Goal: Information Seeking & Learning: Learn about a topic

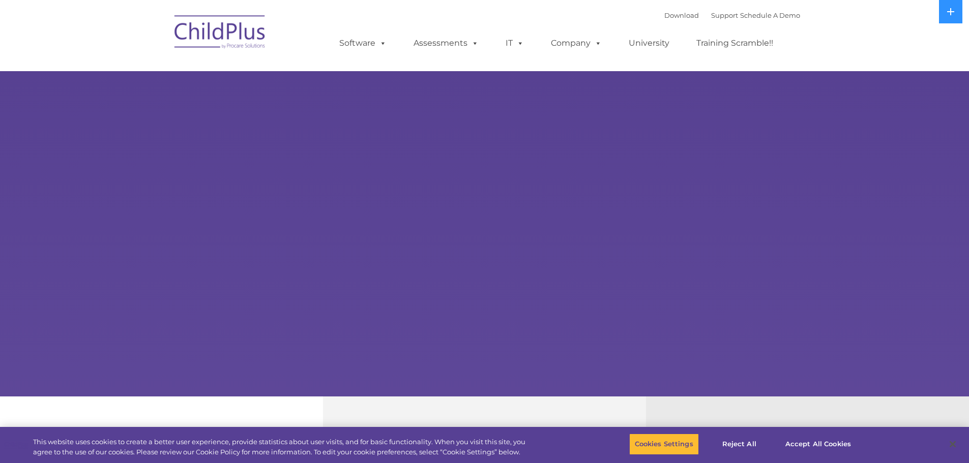
select select "MEDIUM"
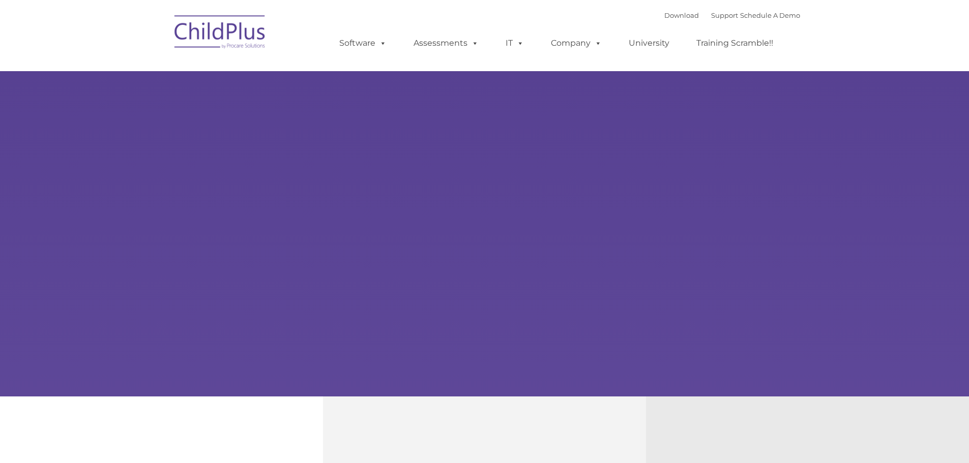
type input ""
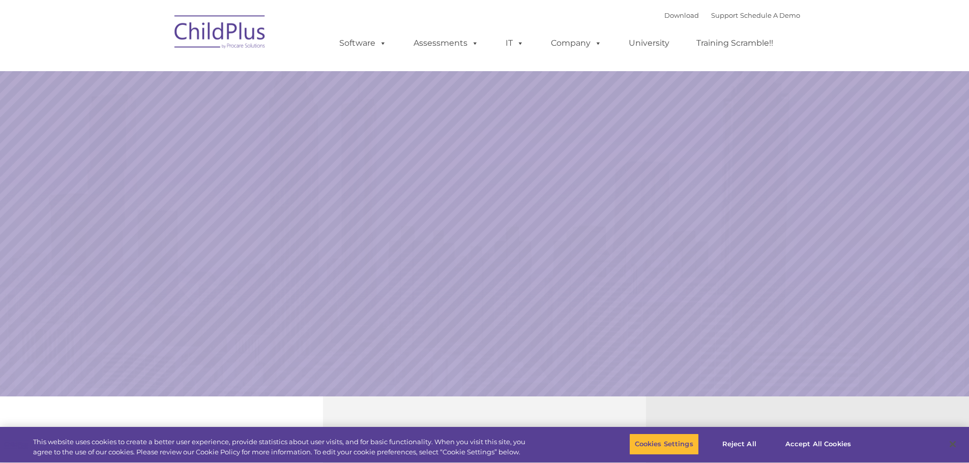
select select "MEDIUM"
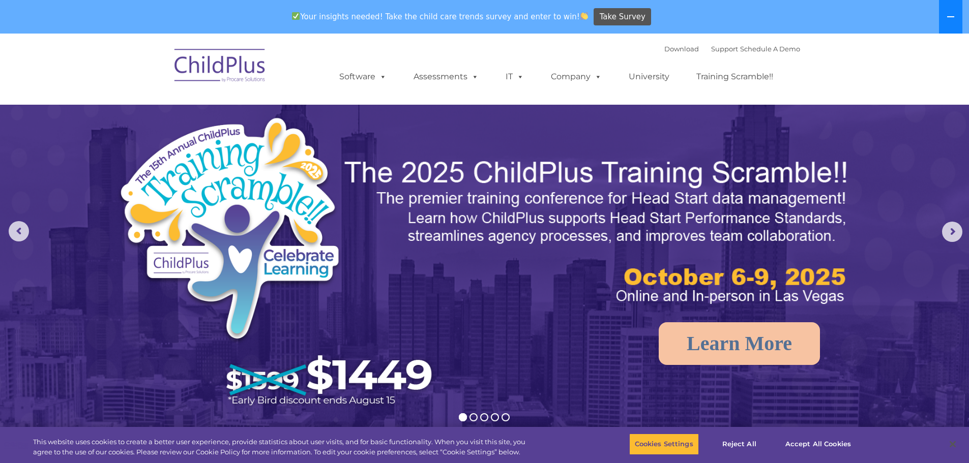
click at [951, 17] on icon at bounding box center [950, 16] width 7 height 1
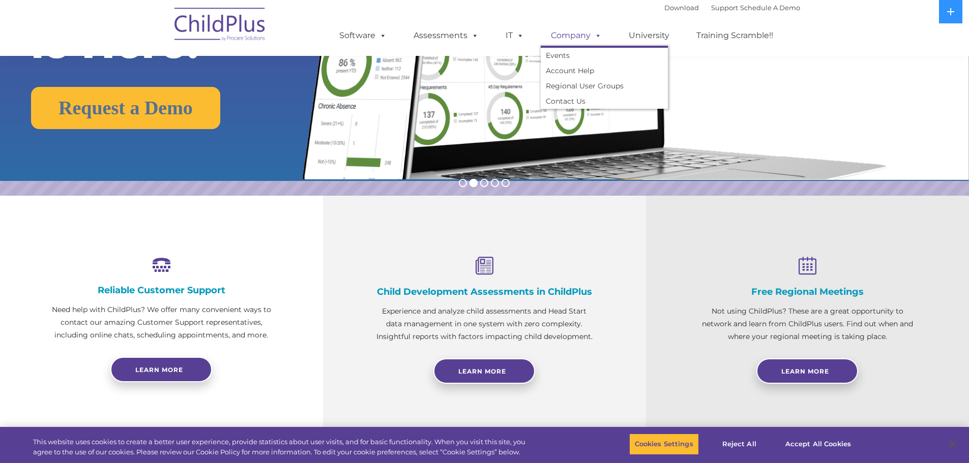
scroll to position [203, 0]
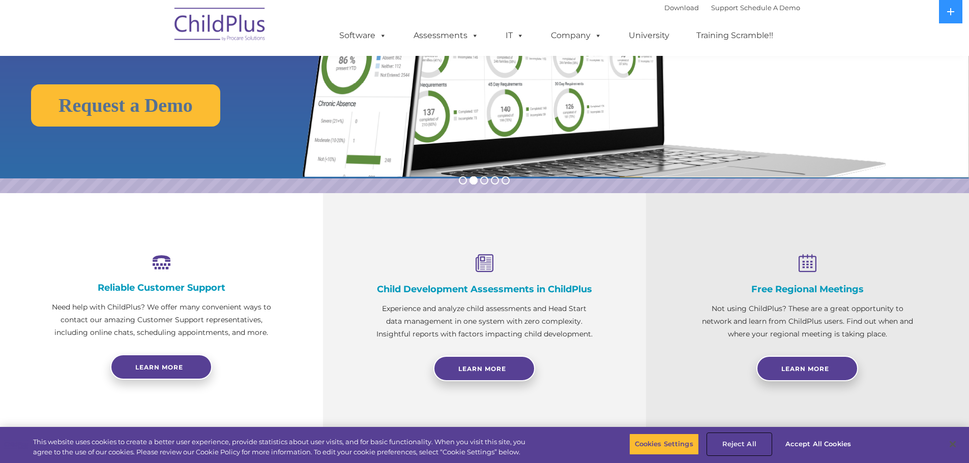
click at [749, 440] on button "Reject All" at bounding box center [740, 444] width 64 height 21
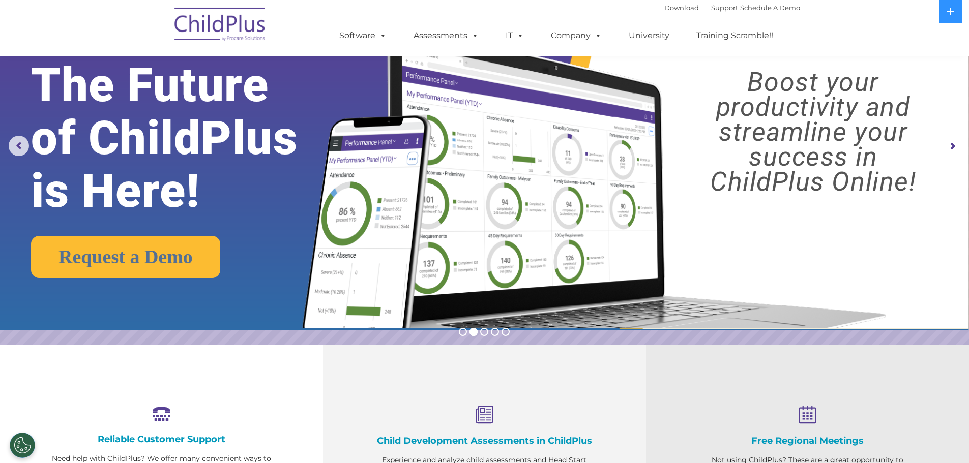
scroll to position [0, 0]
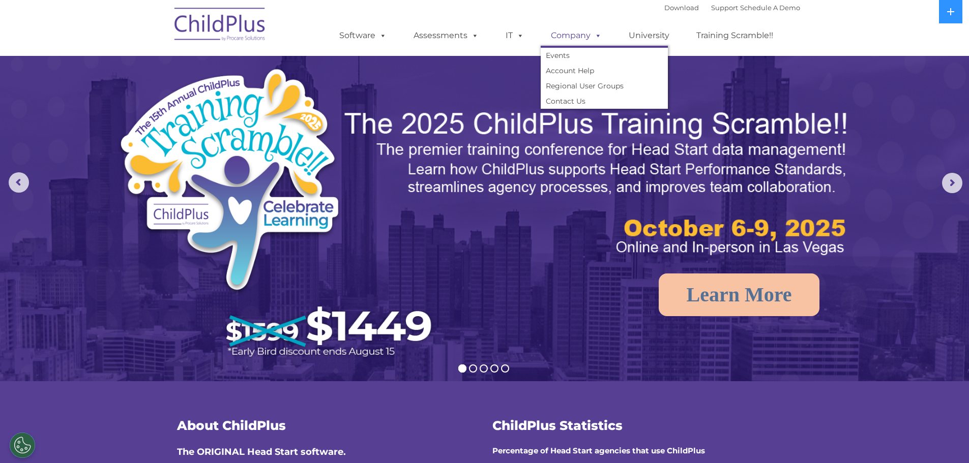
click at [568, 33] on link "Company" at bounding box center [576, 35] width 71 height 20
click at [563, 68] on link "Account Help" at bounding box center [604, 70] width 127 height 15
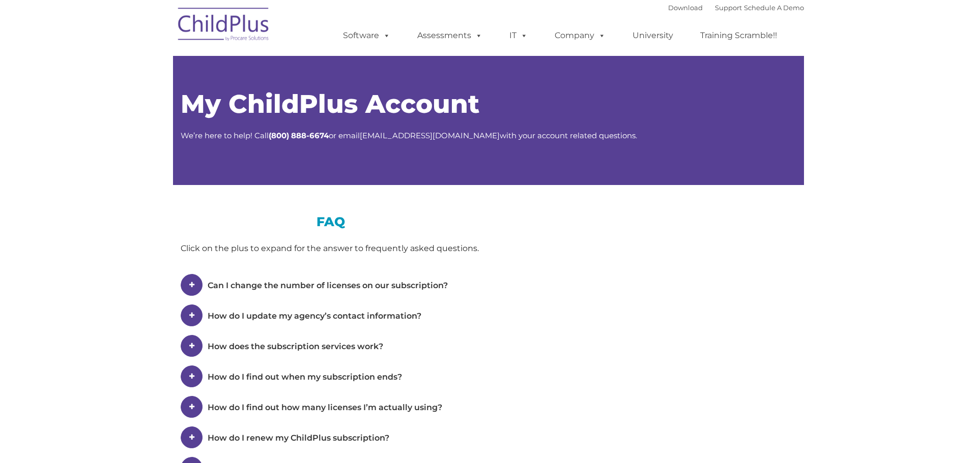
type input ""
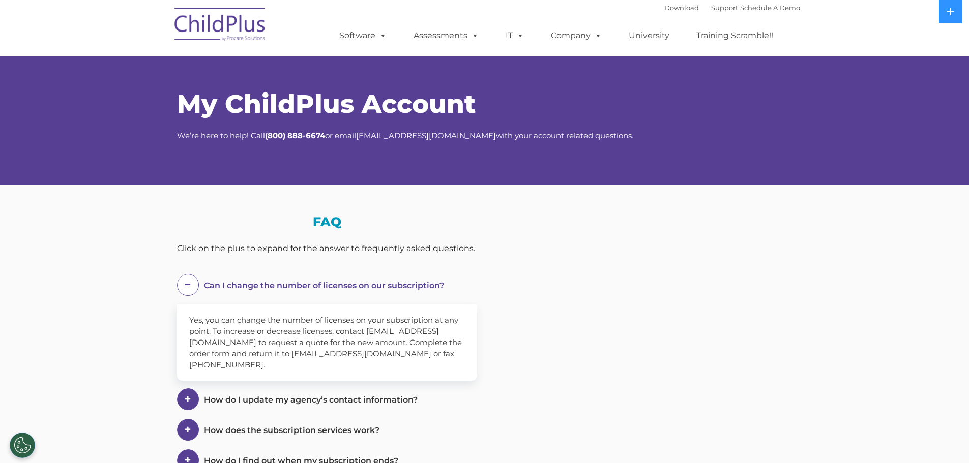
select select "MEDIUM"
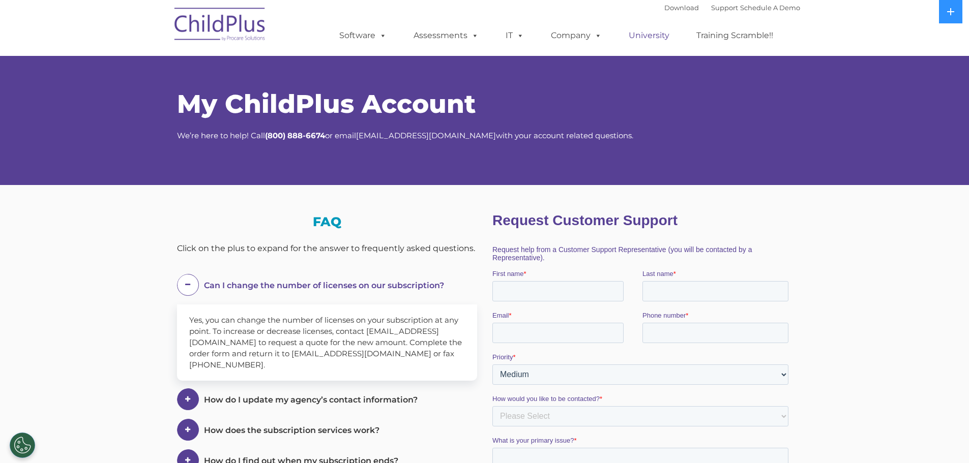
click at [663, 36] on link "University" at bounding box center [649, 35] width 61 height 20
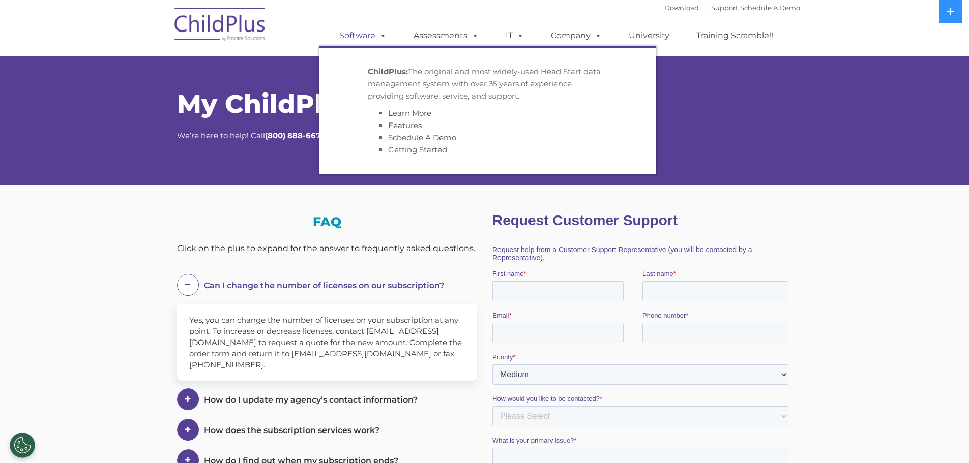
click at [368, 35] on link "Software" at bounding box center [363, 35] width 68 height 20
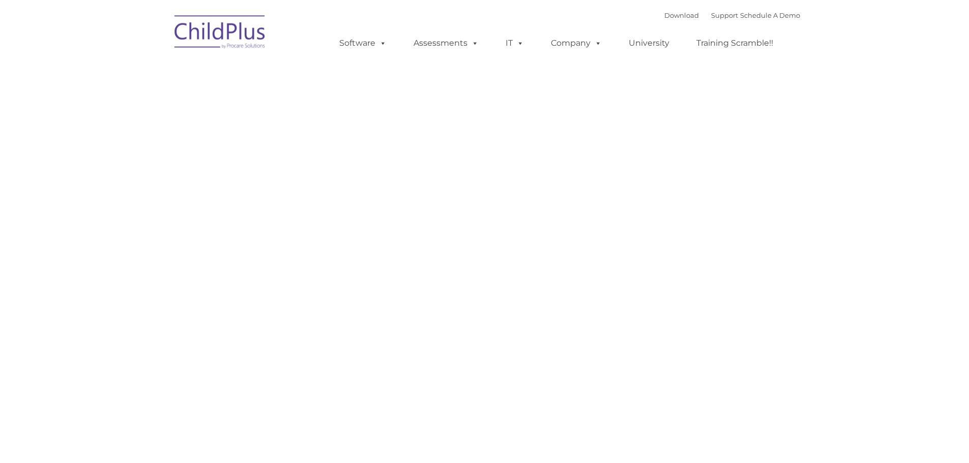
type input ""
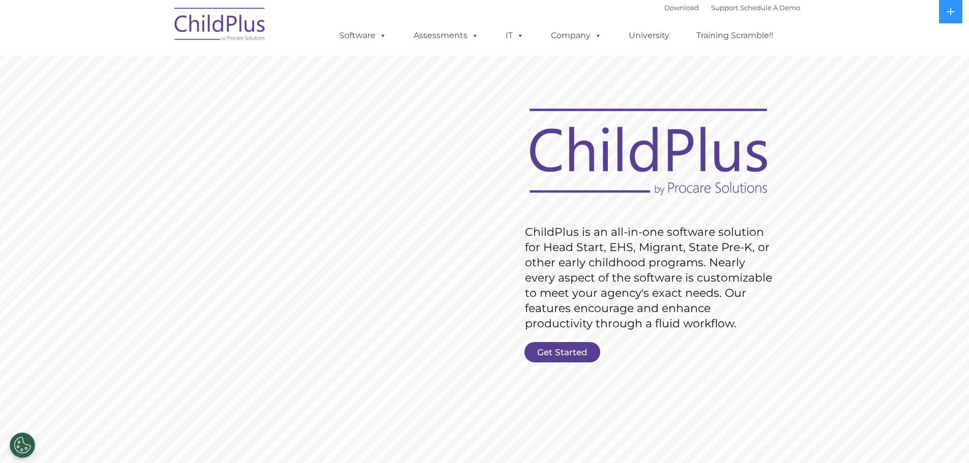
drag, startPoint x: 320, startPoint y: 195, endPoint x: 775, endPoint y: 295, distance: 466.1
click at [775, 295] on rs-layer "ChildPlus is an all-in-one software solution for Head Start, EHS, Migrant, Stat…" at bounding box center [651, 278] width 252 height 107
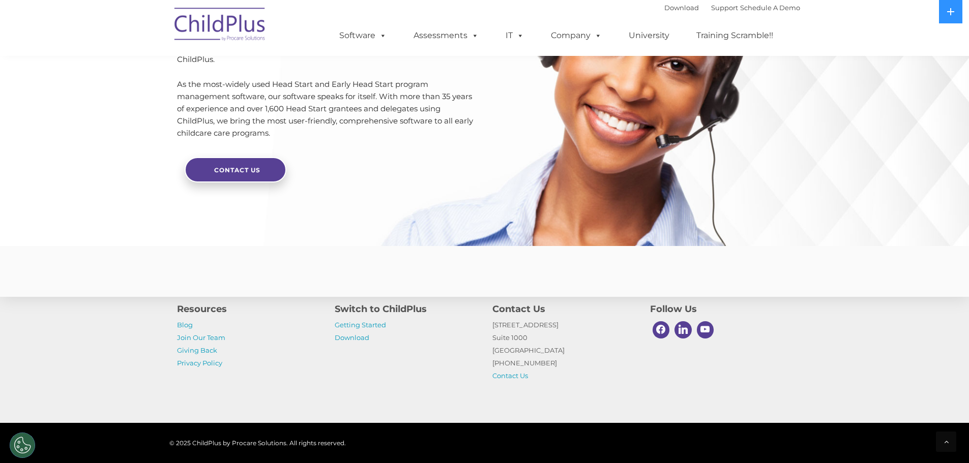
scroll to position [2401, 0]
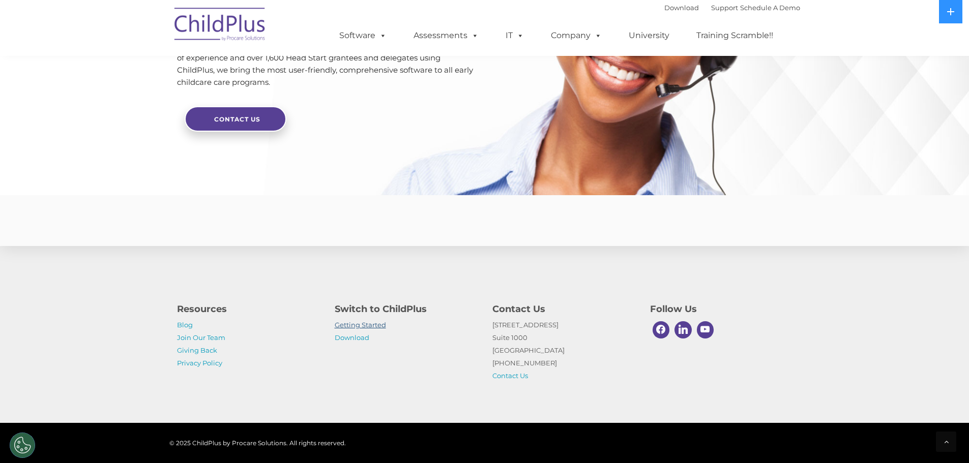
click at [361, 325] on link "Getting Started" at bounding box center [360, 325] width 51 height 8
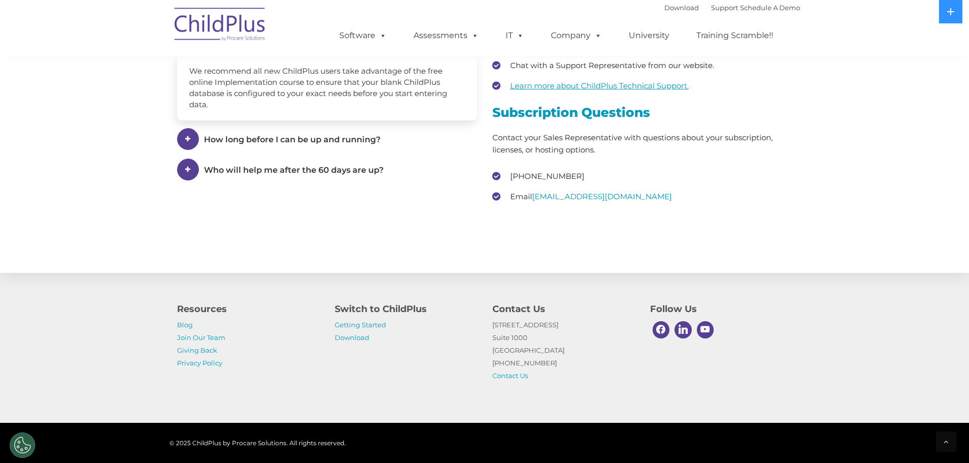
scroll to position [1499, 0]
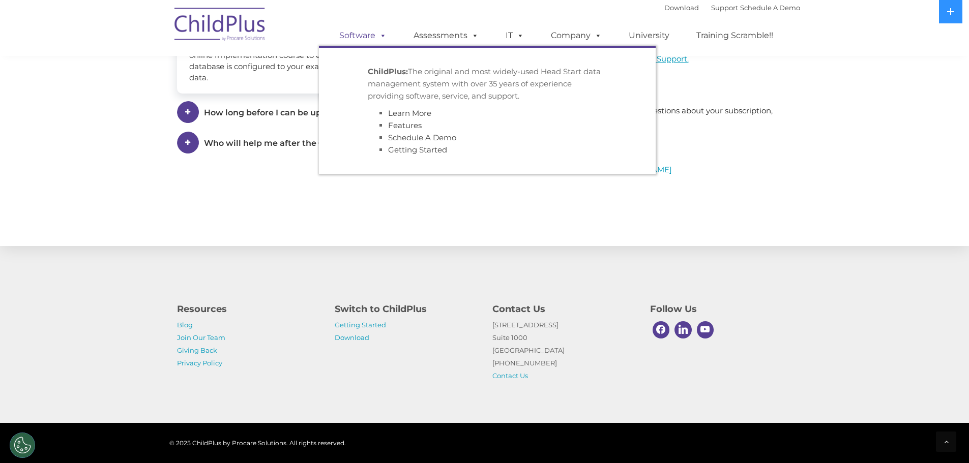
click at [385, 34] on span at bounding box center [380, 36] width 11 height 10
